Goal: Task Accomplishment & Management: Manage account settings

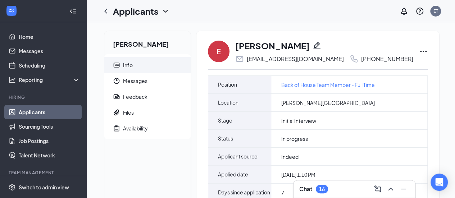
click at [419, 52] on icon "Ellipses" at bounding box center [423, 51] width 9 height 9
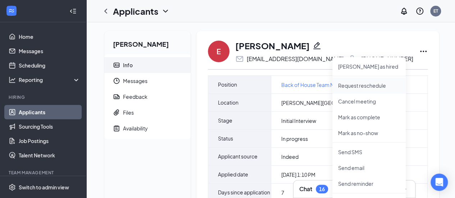
click at [382, 86] on p "Request reschedule" at bounding box center [369, 85] width 62 height 7
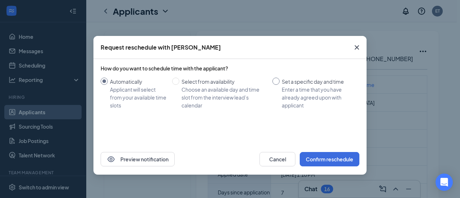
click at [274, 83] on input "Set a specific day and time Enter a time that you have already agreed upon with…" at bounding box center [276, 81] width 7 height 7
radio input "true"
radio input "false"
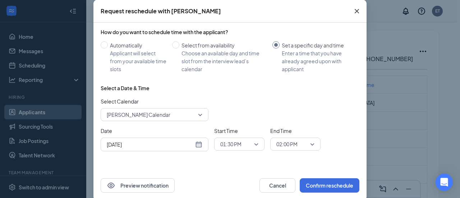
scroll to position [37, 0]
click at [235, 145] on span "01:30 PM" at bounding box center [231, 143] width 21 height 11
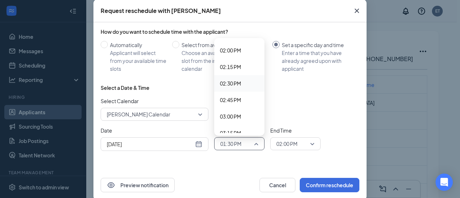
scroll to position [927, 0]
click at [228, 116] on span "03:00 PM" at bounding box center [230, 116] width 21 height 8
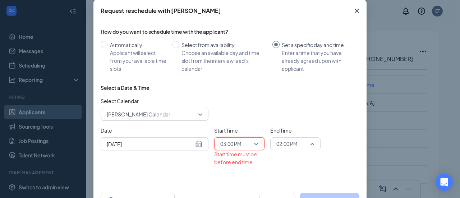
scroll to position [852, 0]
click at [281, 142] on span "02:00 PM" at bounding box center [287, 143] width 21 height 11
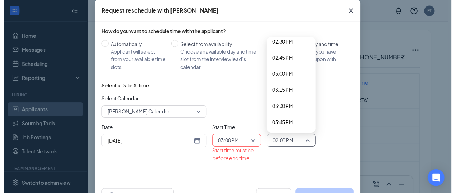
scroll to position [980, 0]
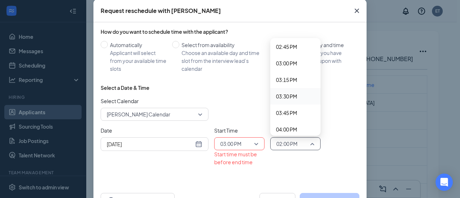
click at [288, 100] on div "03:30 PM" at bounding box center [296, 96] width 50 height 17
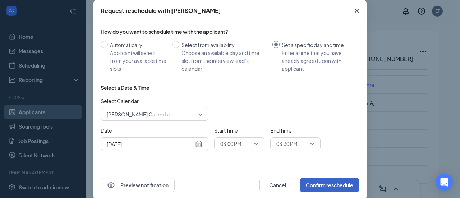
click at [316, 184] on button "Confirm reschedule" at bounding box center [330, 185] width 60 height 14
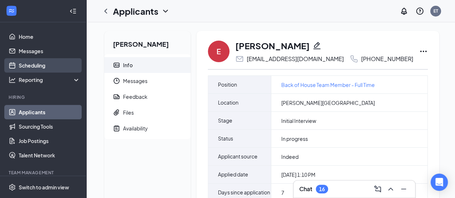
click at [41, 65] on link "Scheduling" at bounding box center [50, 65] width 62 height 14
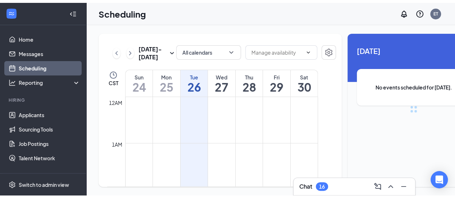
scroll to position [354, 0]
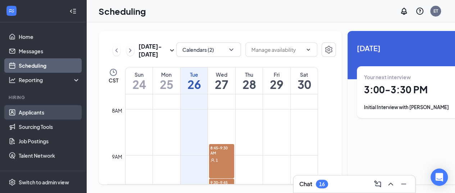
click at [47, 112] on link "Applicants" at bounding box center [50, 112] width 62 height 14
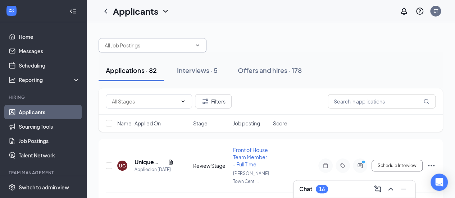
click at [178, 46] on input "text" at bounding box center [148, 45] width 87 height 8
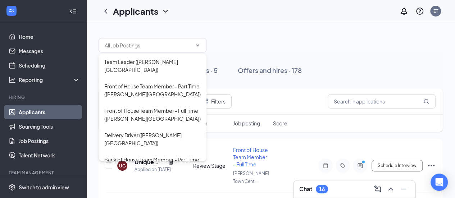
click at [242, 34] on div at bounding box center [271, 42] width 344 height 22
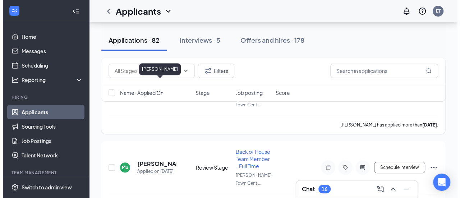
scroll to position [155, 0]
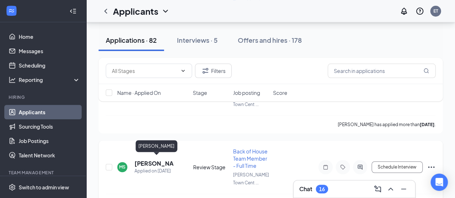
click at [145, 160] on h5 "[PERSON_NAME]" at bounding box center [154, 164] width 39 height 8
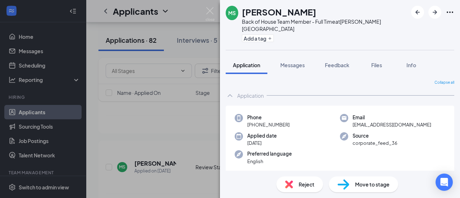
click at [185, 123] on div "[PERSON_NAME] Back of House Team Member - Full Time at [PERSON_NAME][GEOGRAPHIC…" at bounding box center [230, 99] width 460 height 198
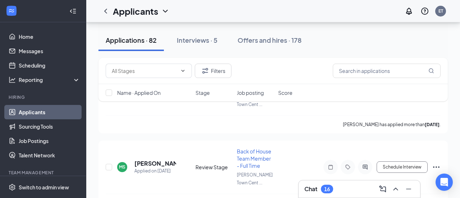
click at [185, 123] on div "[PERSON_NAME] has applied more than [DATE] ." at bounding box center [273, 124] width 335 height 18
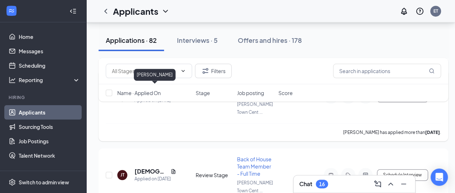
scroll to position [321, 0]
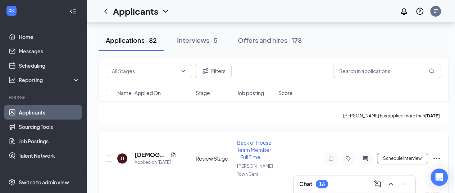
click at [254, 141] on div "Back of House Team Member - Full Time" at bounding box center [255, 150] width 37 height 22
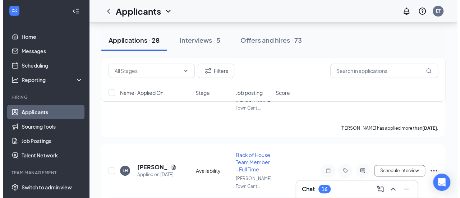
scroll to position [172, 0]
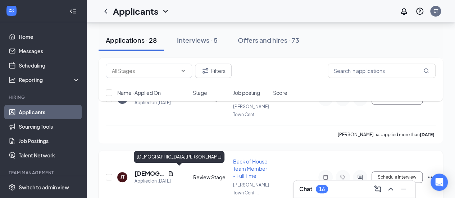
click at [146, 171] on h5 "[DEMOGRAPHIC_DATA][PERSON_NAME]" at bounding box center [150, 174] width 31 height 8
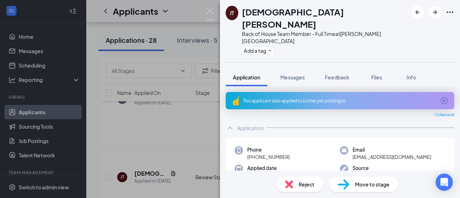
click at [240, 92] on div "This applicant also applied to 1 other job posting(s)" at bounding box center [340, 100] width 229 height 17
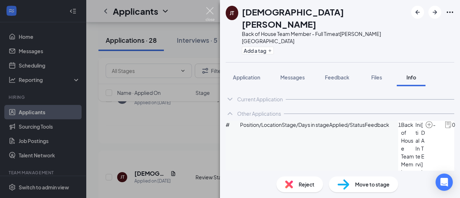
click at [209, 12] on img at bounding box center [210, 14] width 9 height 14
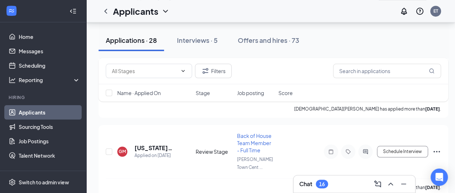
scroll to position [276, 3]
click at [250, 133] on span "Back of House Team Member - Full Time" at bounding box center [254, 143] width 35 height 21
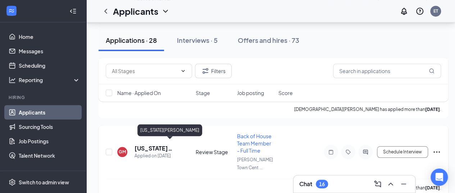
click at [147, 145] on h5 "[US_STATE][PERSON_NAME]" at bounding box center [156, 148] width 42 height 8
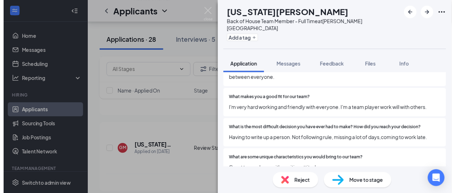
scroll to position [354, 0]
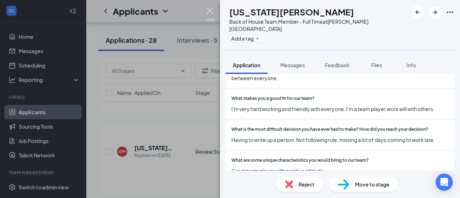
click at [212, 10] on img at bounding box center [210, 14] width 9 height 14
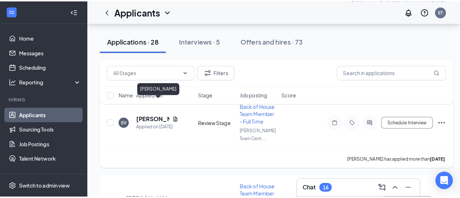
scroll to position [1222, 0]
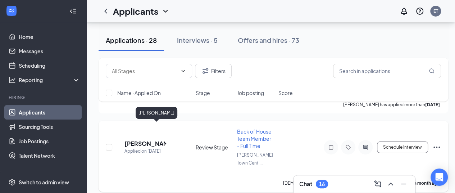
click at [155, 140] on h5 "[PERSON_NAME]" at bounding box center [145, 144] width 42 height 8
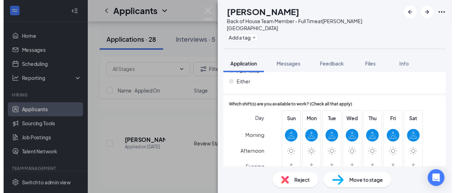
scroll to position [843, 0]
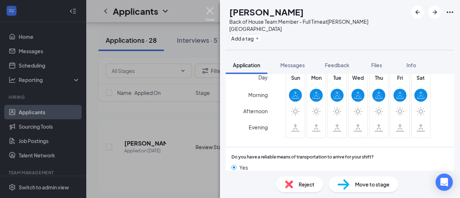
click at [209, 10] on img at bounding box center [210, 14] width 9 height 14
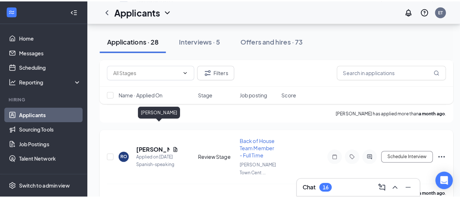
scroll to position [1605, 0]
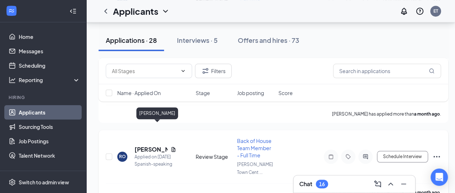
click at [156, 145] on h5 "[PERSON_NAME]" at bounding box center [151, 149] width 33 height 8
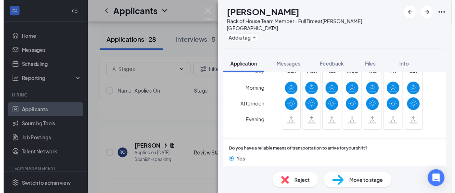
scroll to position [883, 0]
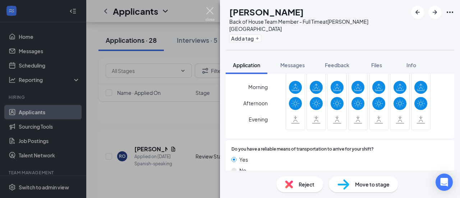
click at [209, 12] on img at bounding box center [210, 14] width 9 height 14
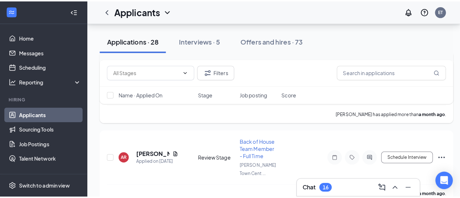
scroll to position [1686, 0]
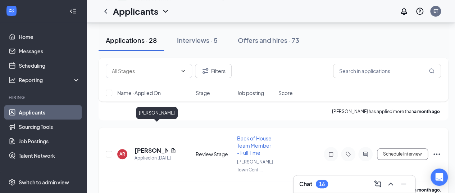
click at [158, 146] on h5 "[PERSON_NAME]" at bounding box center [151, 150] width 33 height 8
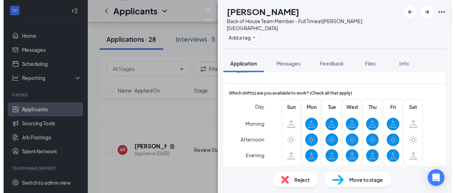
scroll to position [954, 0]
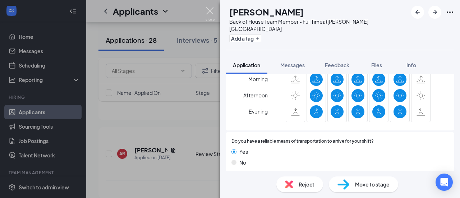
click at [209, 10] on img at bounding box center [210, 14] width 9 height 14
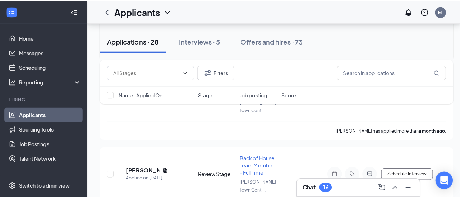
scroll to position [1827, 0]
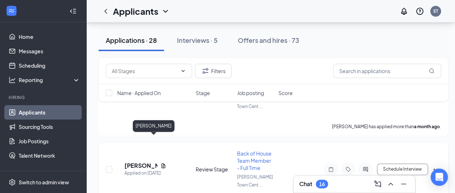
click at [147, 162] on h5 "[PERSON_NAME]" at bounding box center [140, 166] width 33 height 8
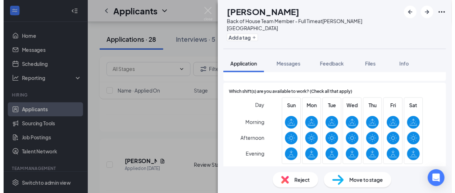
scroll to position [900, 0]
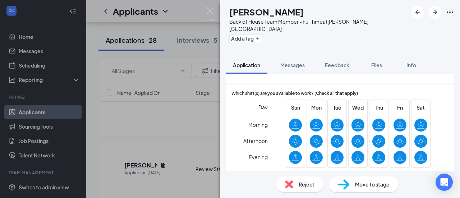
click at [196, 125] on div "AR [PERSON_NAME] Back of House Team Member - Full Time at [PERSON_NAME][GEOGRAP…" at bounding box center [230, 99] width 460 height 198
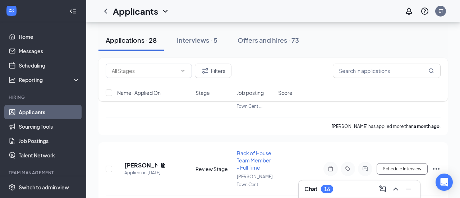
click at [196, 150] on div "AR [PERSON_NAME] Applied on [DATE] Review Stage Back of House Team Member - Ful…" at bounding box center [273, 173] width 335 height 46
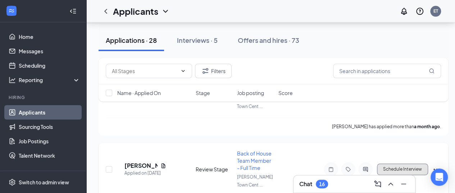
click at [411, 163] on button "Schedule Interview" at bounding box center [402, 169] width 51 height 12
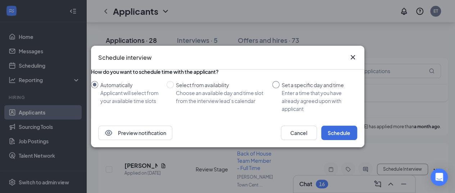
click at [275, 85] on input "Set a specific day and time Enter a time that you have already agreed upon with…" at bounding box center [275, 84] width 7 height 7
radio input "true"
radio input "false"
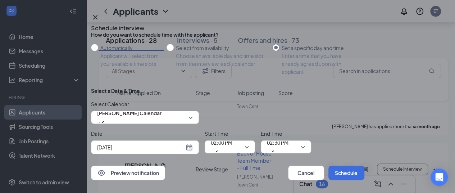
scroll to position [31, 0]
click at [193, 143] on div "[DATE]" at bounding box center [145, 147] width 96 height 8
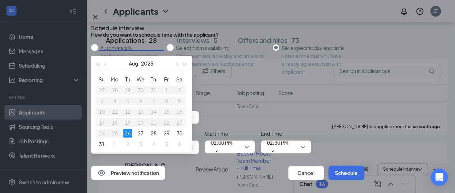
type input "[DATE]"
click at [132, 129] on div "26" at bounding box center [127, 133] width 9 height 9
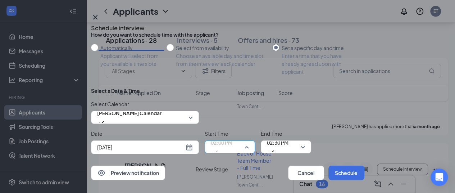
click at [232, 137] on span "02:00 PM" at bounding box center [222, 146] width 22 height 19
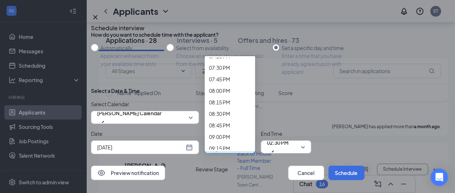
scroll to position [908, 0]
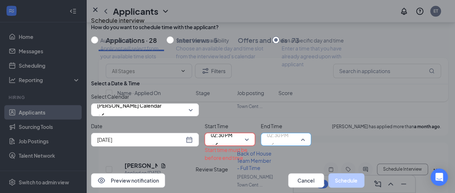
click at [281, 129] on span "02:30 PM" at bounding box center [278, 134] width 22 height 11
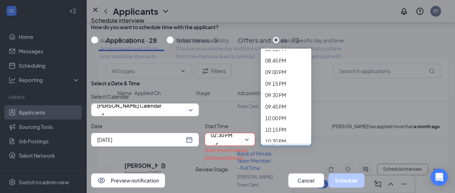
scroll to position [960, 0]
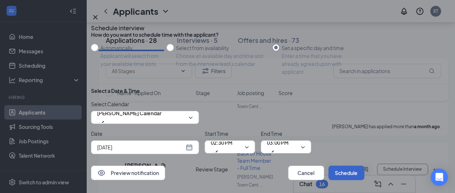
click at [337, 166] on button "Schedule" at bounding box center [346, 172] width 36 height 14
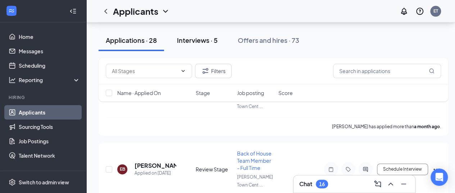
click at [194, 39] on div "Interviews · 5" at bounding box center [197, 40] width 41 height 9
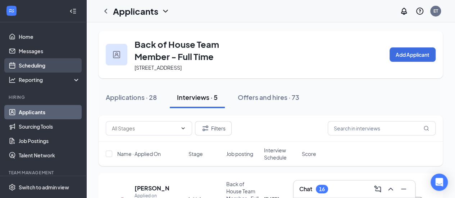
click at [31, 65] on link "Scheduling" at bounding box center [50, 65] width 62 height 14
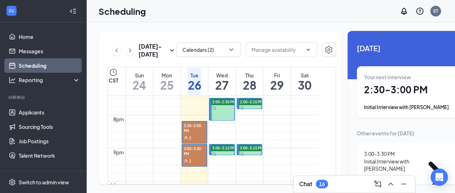
scroll to position [643, 0]
click at [192, 141] on div "1" at bounding box center [194, 136] width 24 height 7
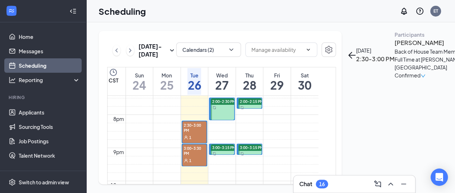
click at [395, 47] on h3 "[PERSON_NAME]" at bounding box center [433, 42] width 76 height 9
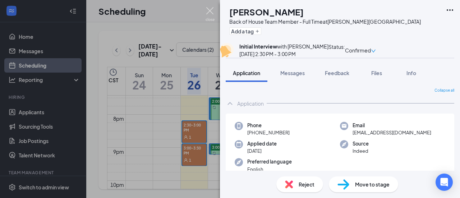
click at [208, 13] on img at bounding box center [210, 14] width 9 height 14
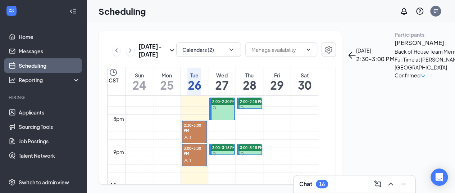
click at [195, 164] on div "1" at bounding box center [194, 159] width 24 height 7
click at [395, 47] on h3 "[PERSON_NAME]" at bounding box center [433, 42] width 76 height 9
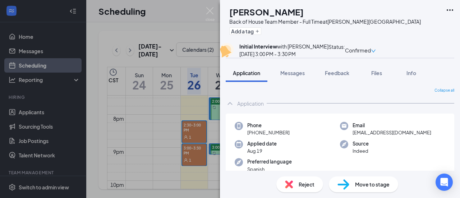
click at [196, 17] on div "EA [PERSON_NAME] Back of House Team Member - Full Time at [PERSON_NAME][GEOGRAP…" at bounding box center [230, 99] width 460 height 198
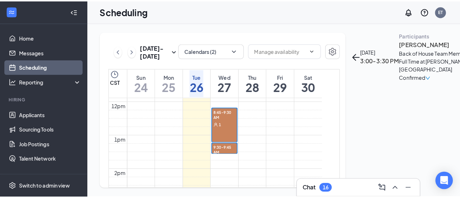
scroll to position [404, 0]
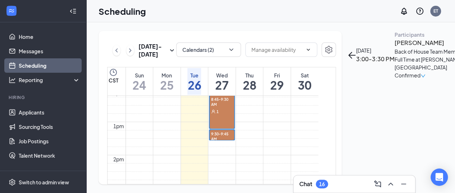
click at [225, 115] on div "1" at bounding box center [222, 111] width 24 height 7
click at [395, 47] on h3 "[PERSON_NAME]" at bounding box center [433, 42] width 76 height 9
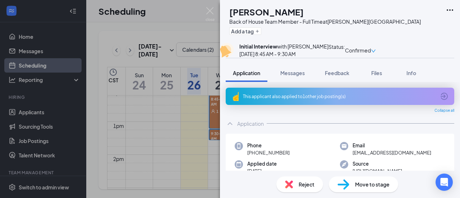
click at [205, 68] on div "OR [PERSON_NAME] Back of House Team Member - Full Time at [PERSON_NAME][GEOGRAP…" at bounding box center [230, 99] width 460 height 198
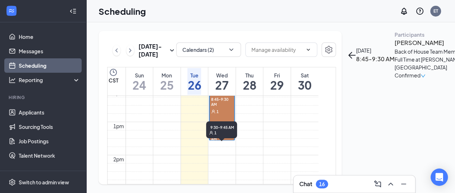
click at [223, 142] on span "9:30-9:45 AM" at bounding box center [222, 136] width 24 height 12
click at [395, 47] on h3 "[PERSON_NAME]" at bounding box center [433, 42] width 76 height 9
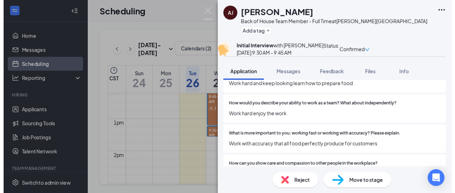
scroll to position [491, 0]
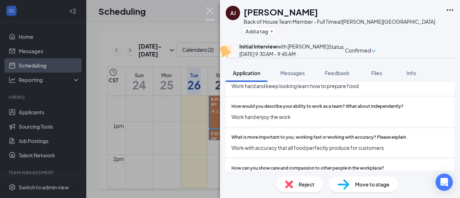
click at [209, 10] on img at bounding box center [210, 14] width 9 height 14
